Goal: Task Accomplishment & Management: Use online tool/utility

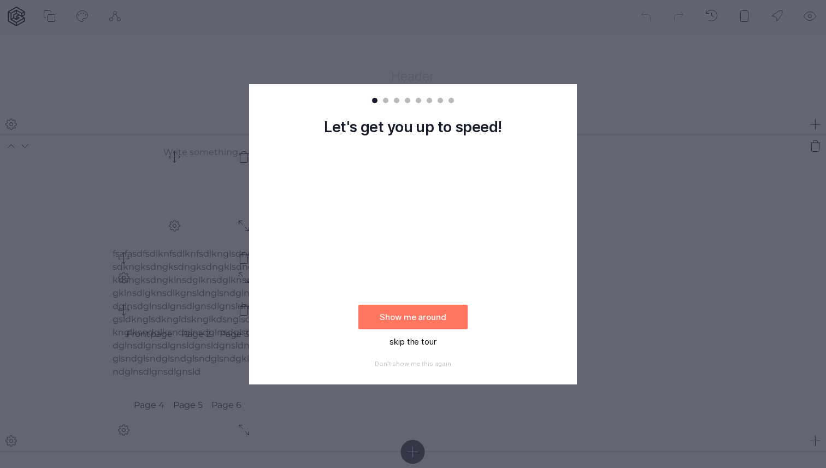
click at [420, 345] on button "skip the tour" at bounding box center [412, 341] width 109 height 25
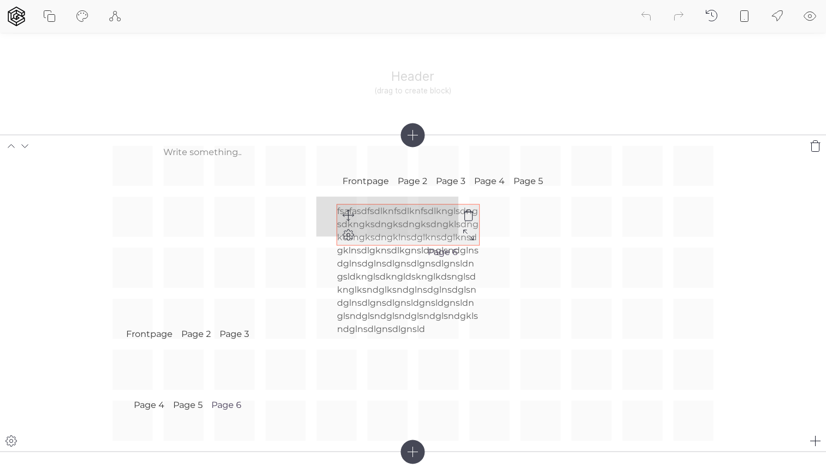
click at [346, 214] on div "fsafasdfsdlknfsdlknfsdlknglsdngsdkngksdngksdngksdngklsdngkdsngksdngklnsdglknsdg…" at bounding box center [413, 293] width 601 height 295
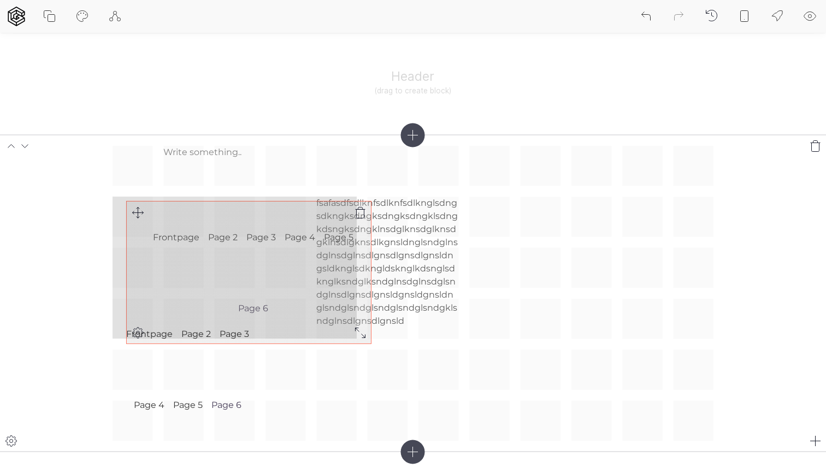
click at [133, 210] on div "fsafasdfsdlknfsdlknfsdlknglsdngsdkngksdngksdngksdngklsdngkdsngksdngklnsdglknsdg…" at bounding box center [413, 293] width 601 height 295
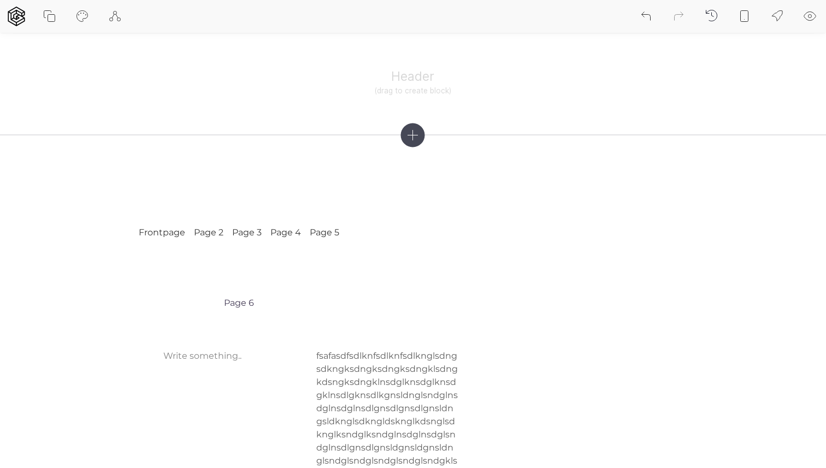
click at [739, 13] on icon at bounding box center [744, 16] width 13 height 13
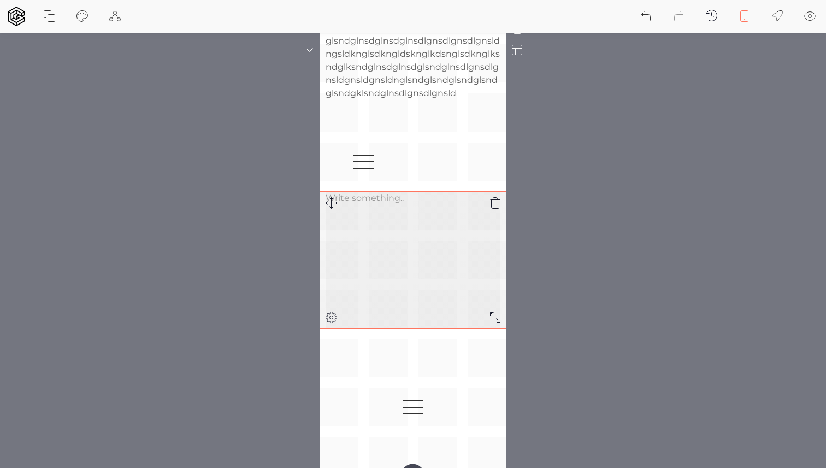
scroll to position [64, 0]
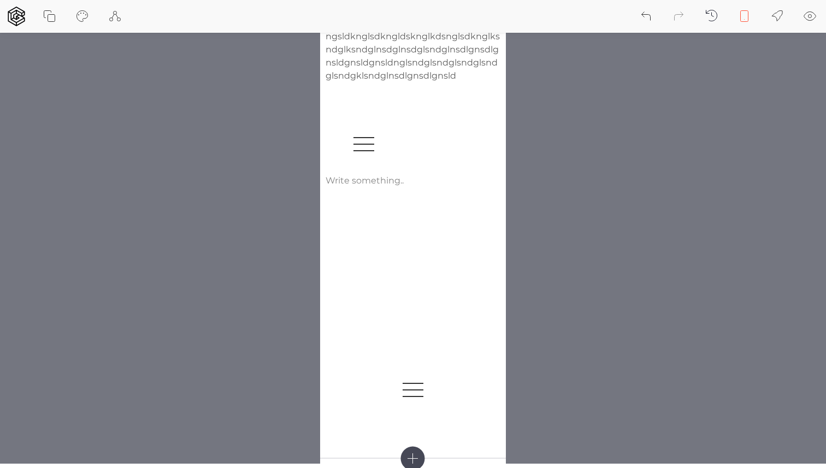
click at [748, 9] on button at bounding box center [744, 16] width 33 height 33
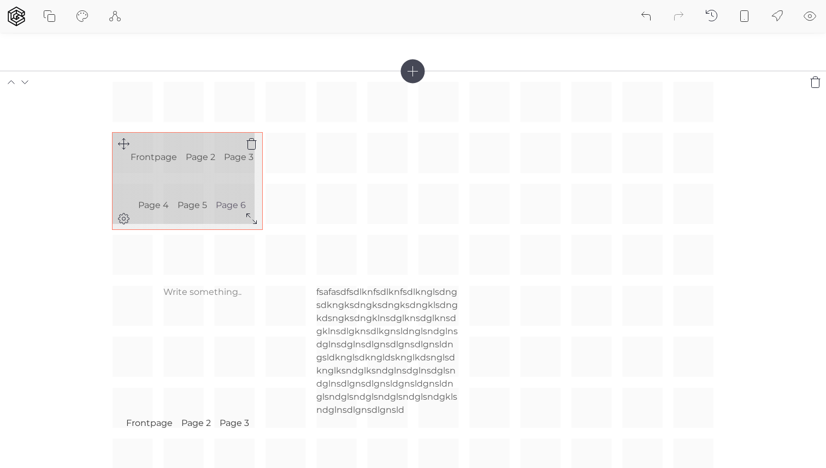
click at [223, 208] on div "fsafasdfsdlknfsdlknfsdlknglsdngsdkngksdngksdngksdngklsdngkdsngksdngklnsdglknsdg…" at bounding box center [413, 306] width 601 height 448
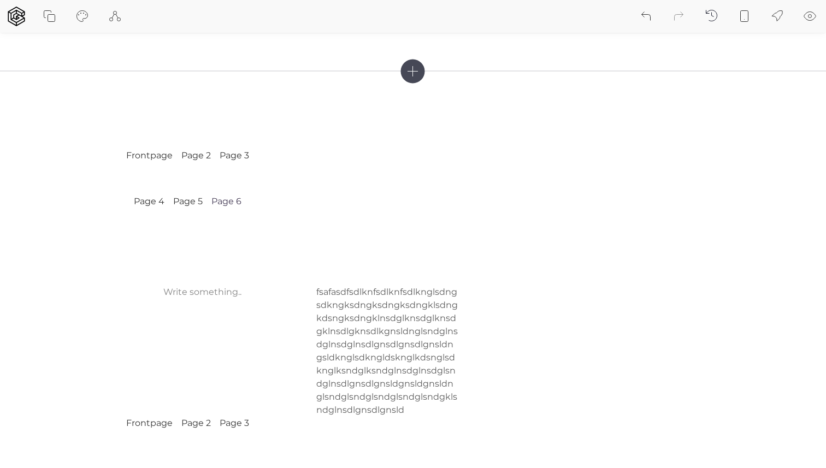
click at [748, 14] on icon at bounding box center [744, 16] width 13 height 13
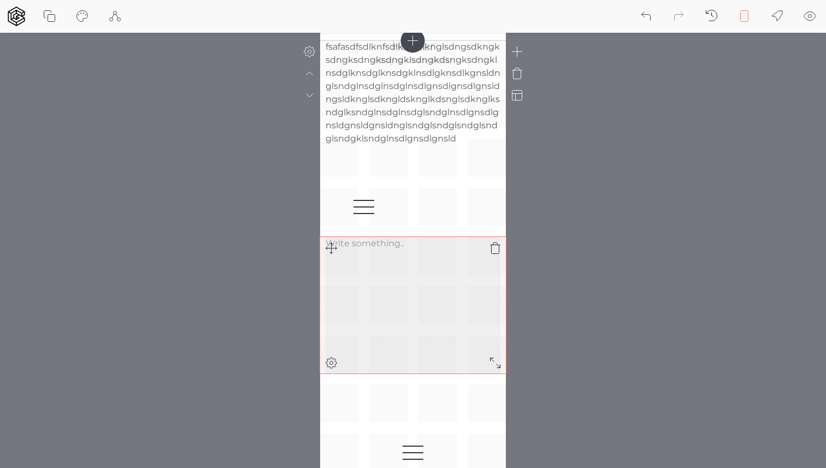
scroll to position [0, 0]
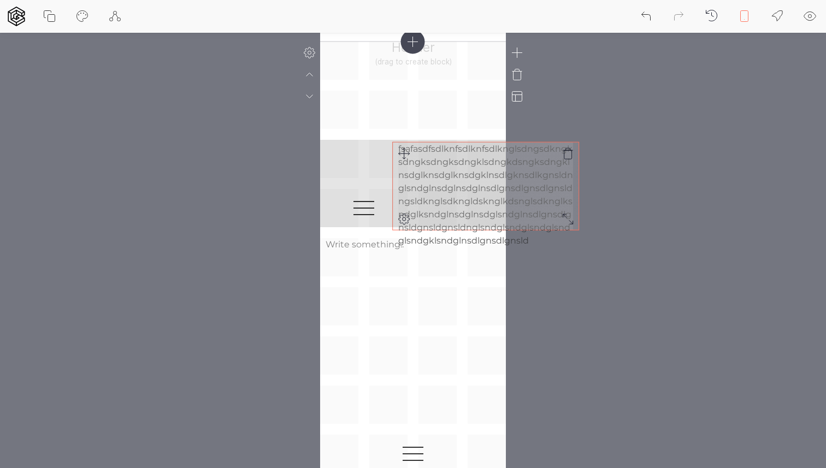
click at [404, 151] on div "fsafasdfsdlknfsdlknfsdlknglsdngsdkngksdngksdngksdngklsdngkdsngksdngklnsdglknsdg…" at bounding box center [413, 282] width 186 height 481
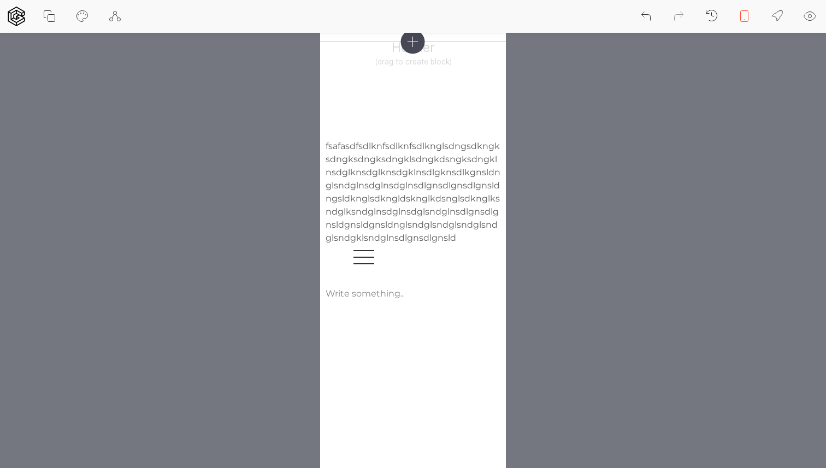
click at [745, 17] on icon at bounding box center [744, 16] width 13 height 13
